Goal: Find specific page/section: Find specific page/section

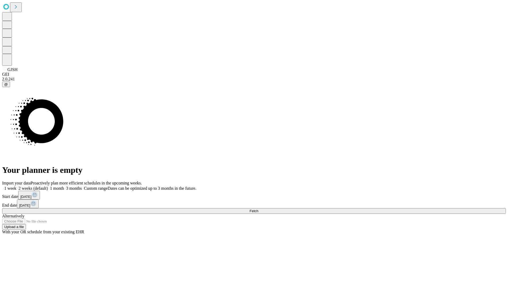
click at [258, 209] on span "Fetch" at bounding box center [253, 211] width 9 height 4
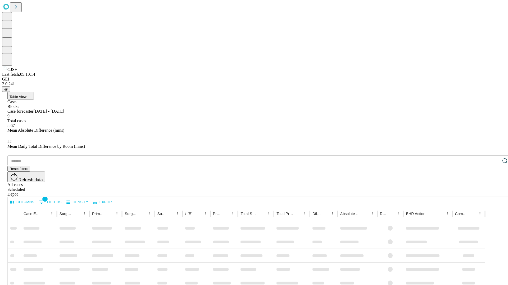
click at [26, 95] on span "Table View" at bounding box center [18, 97] width 17 height 4
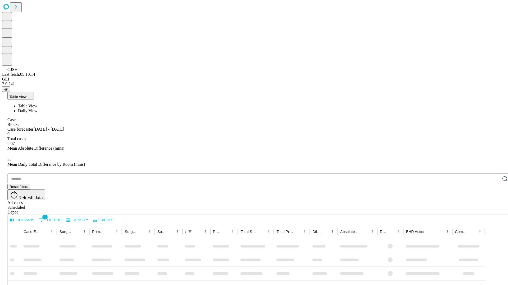
click at [37, 109] on span "Daily View" at bounding box center [27, 111] width 19 height 4
